Goal: Task Accomplishment & Management: Manage account settings

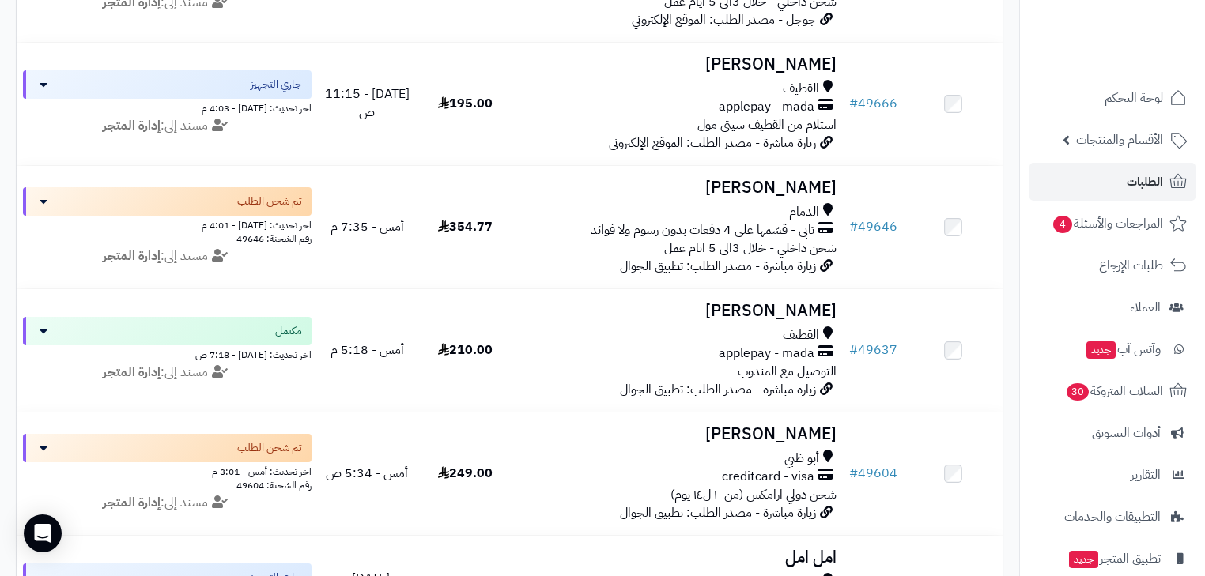
scroll to position [316, 0]
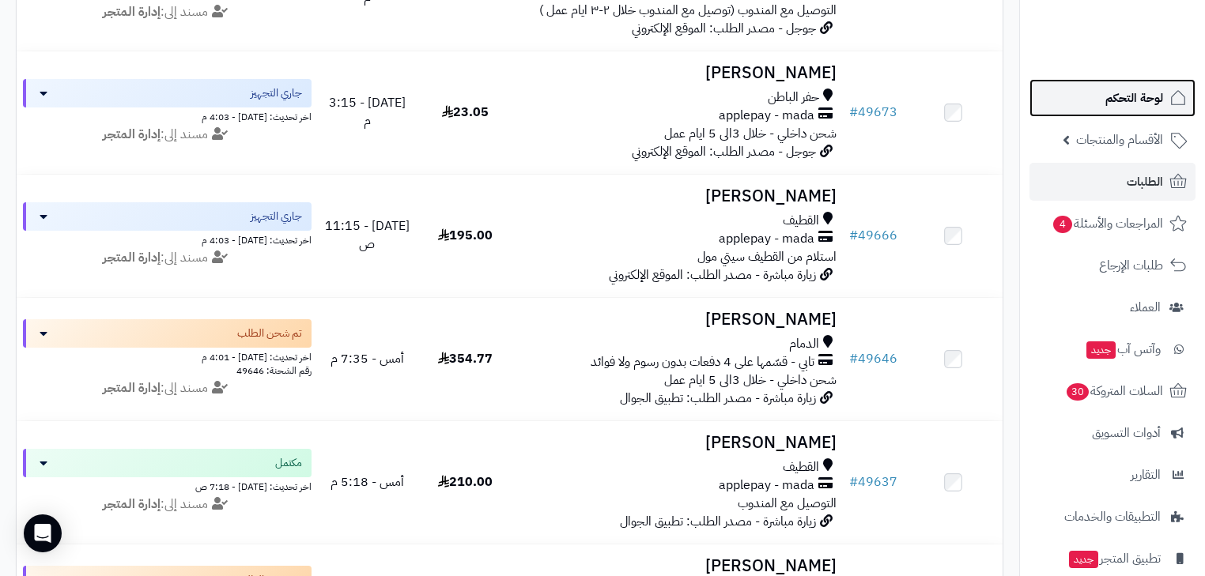
click at [1147, 95] on span "لوحة التحكم" at bounding box center [1134, 98] width 58 height 22
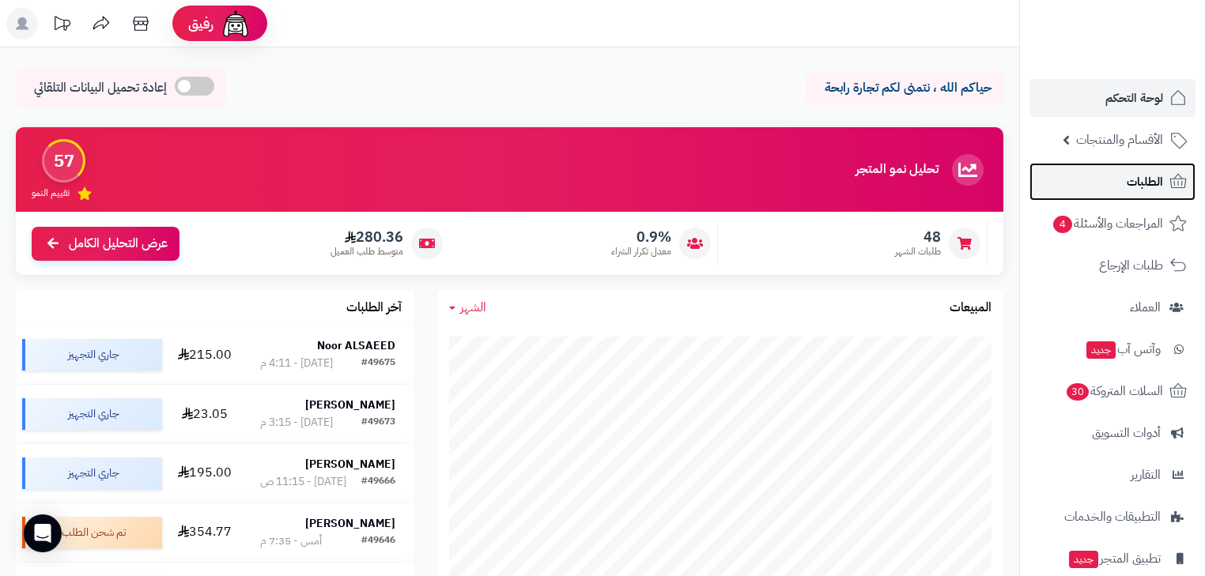
click at [1115, 187] on link "الطلبات" at bounding box center [1113, 182] width 166 height 38
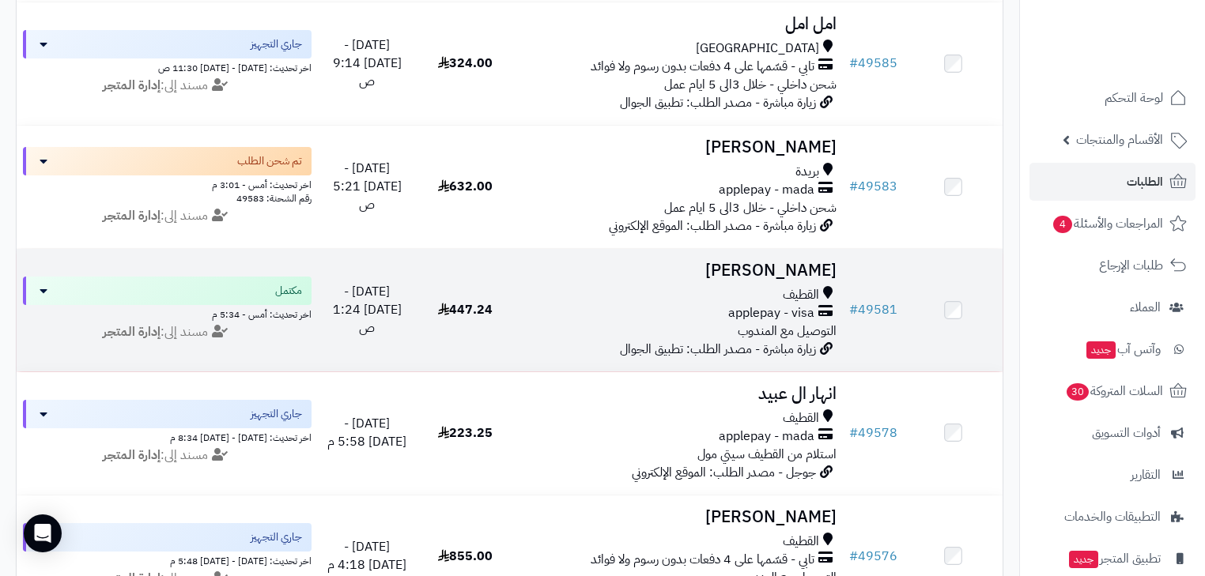
scroll to position [1012, 0]
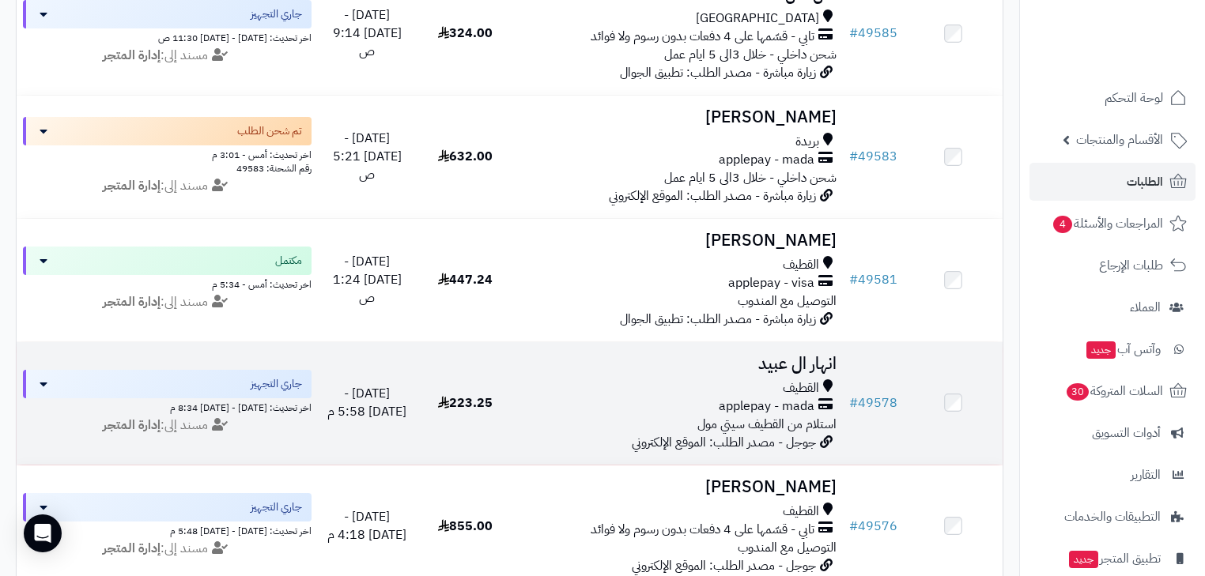
click at [773, 398] on div "القطيف" at bounding box center [678, 389] width 315 height 18
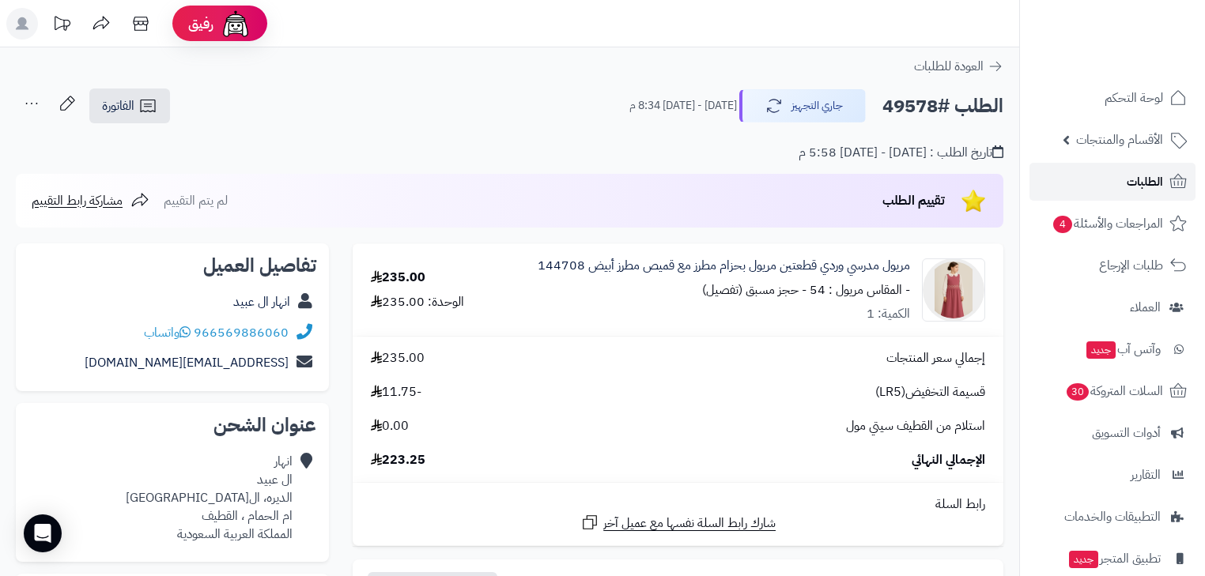
click at [1124, 187] on link "الطلبات" at bounding box center [1113, 182] width 166 height 38
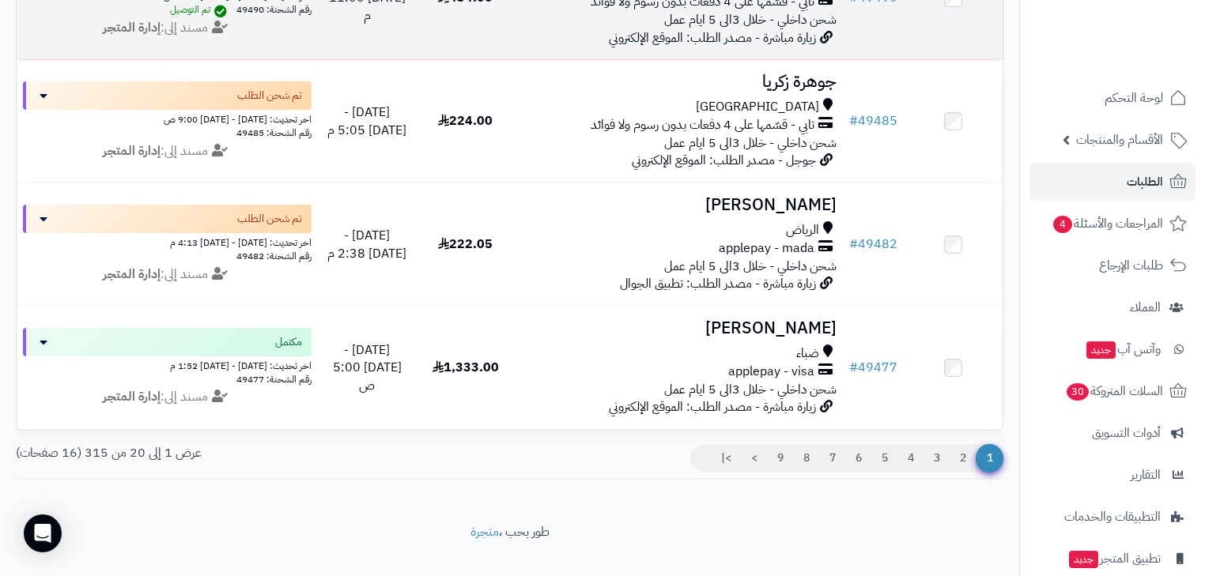
scroll to position [2333, 0]
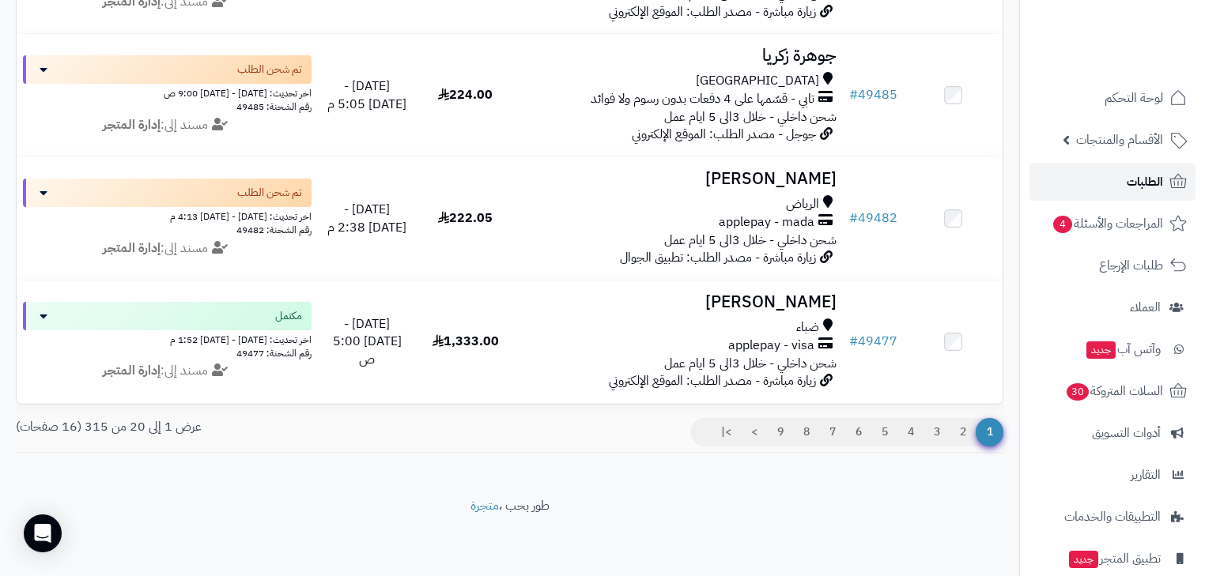
click at [1094, 179] on link "الطلبات" at bounding box center [1113, 182] width 166 height 38
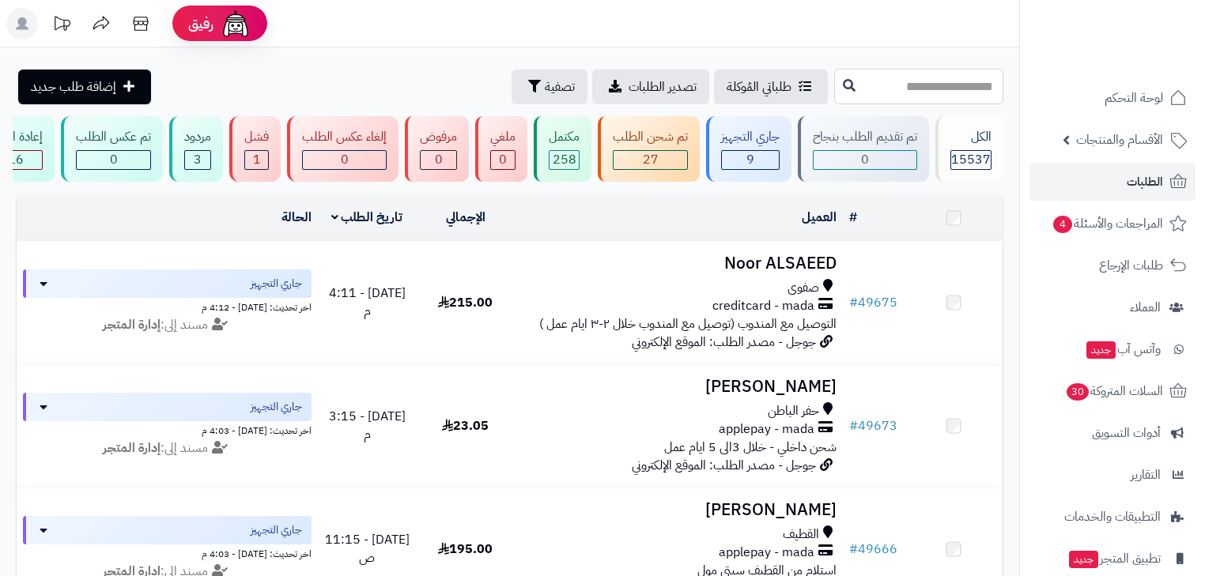
click at [868, 69] on input "text" at bounding box center [918, 87] width 169 height 36
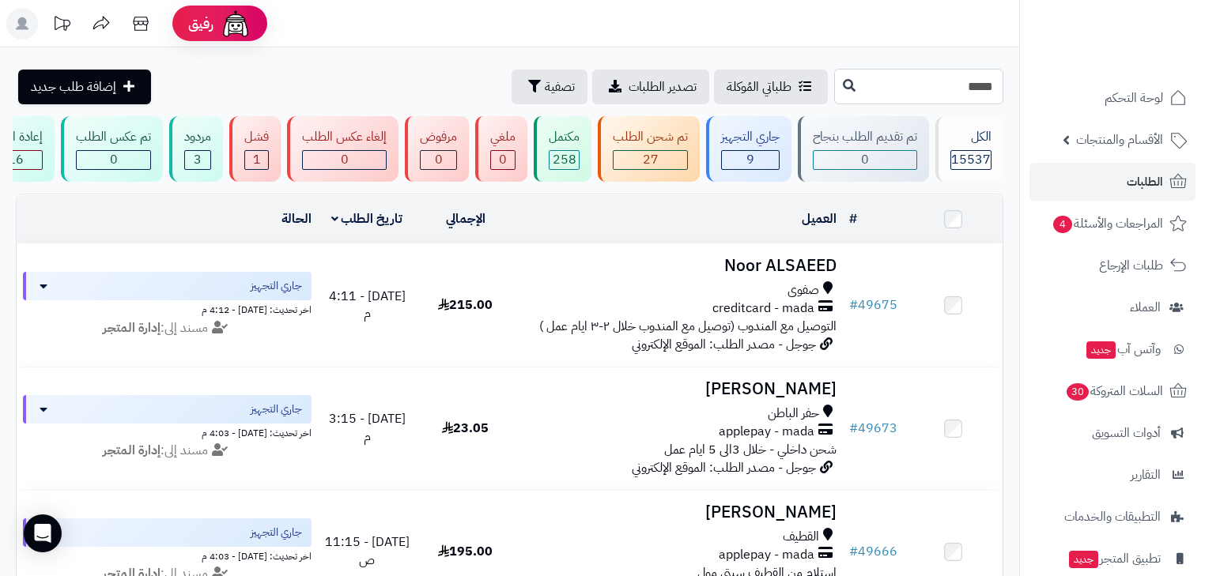
type input "*****"
